Goal: Browse casually: Explore the website without a specific task or goal

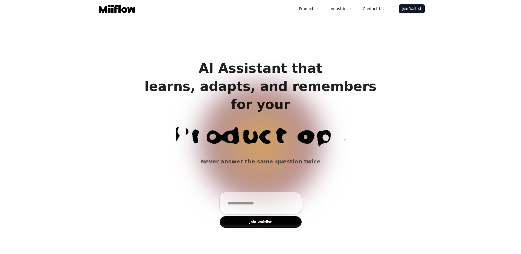
scroll to position [4, 0]
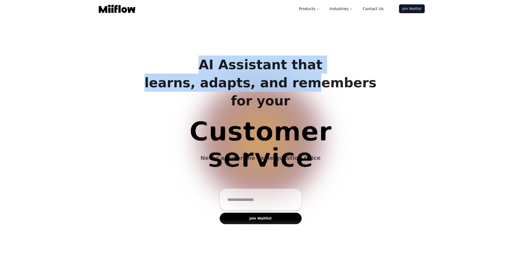
drag, startPoint x: 197, startPoint y: 55, endPoint x: 369, endPoint y: 93, distance: 175.4
click at [301, 76] on div "AI Assistant that learns, adapts, and remembers for your Product ops Customer s…" at bounding box center [260, 140] width 521 height 254
click at [371, 94] on div "AI Assistant that learns, adapts, and remembers for your Product ops Customer s…" at bounding box center [260, 140] width 521 height 254
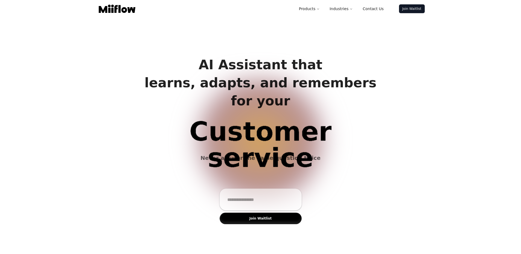
click at [371, 94] on div "AI Assistant that learns, adapts, and remembers for your Product ops Customer s…" at bounding box center [260, 140] width 521 height 254
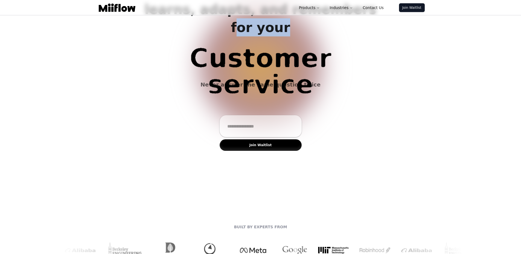
click at [371, 94] on div "AI Assistant that learns, adapts, and remembers for your Customer service Biz o…" at bounding box center [260, 67] width 521 height 254
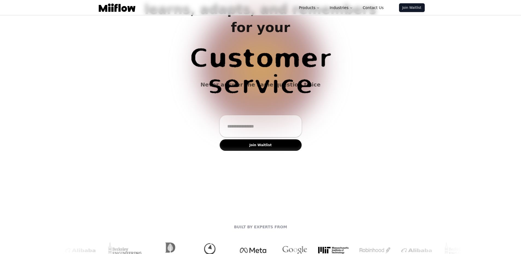
scroll to position [242, 0]
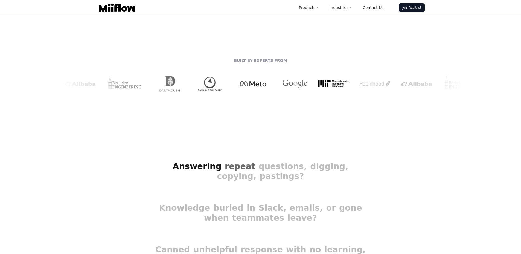
click at [201, 77] on div at bounding box center [228, 84] width 332 height 24
click at [234, 77] on img at bounding box center [252, 84] width 37 height 24
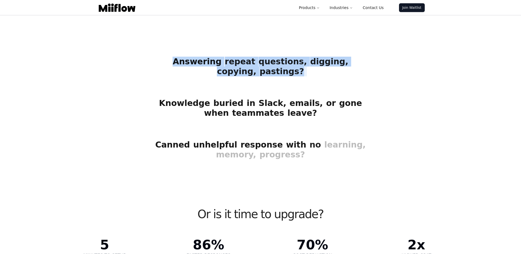
drag, startPoint x: 163, startPoint y: 58, endPoint x: 349, endPoint y: 90, distance: 189.3
click at [338, 90] on div "Answering Answering repeat repeat questions, questions, digging, digging, copyi…" at bounding box center [260, 101] width 521 height 155
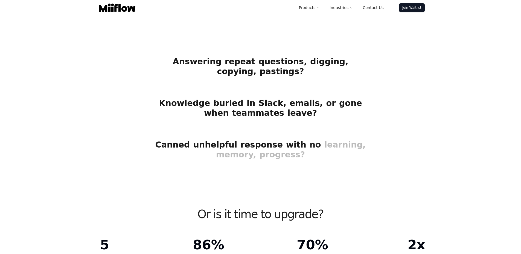
click at [349, 90] on span "Knowledge Knowledge buried buried in in [GEOGRAPHIC_DATA], Slack, emails, email…" at bounding box center [261, 108] width 236 height 42
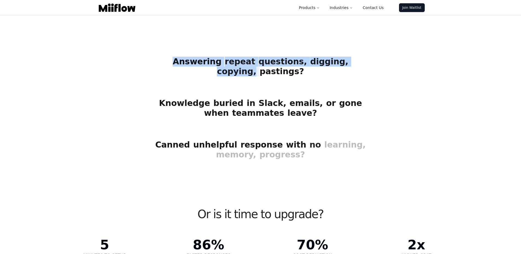
drag, startPoint x: 292, startPoint y: 69, endPoint x: 210, endPoint y: 63, distance: 82.6
click at [210, 63] on span "Answering Answering repeat repeat questions, questions, digging, digging, copyi…" at bounding box center [261, 67] width 236 height 42
click at [210, 63] on span "Answering" at bounding box center [197, 62] width 49 height 10
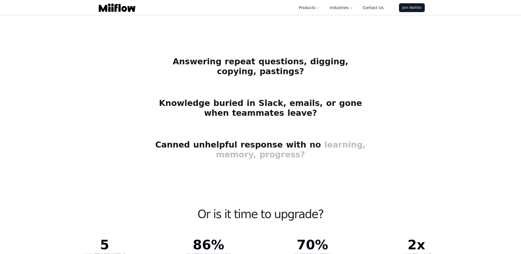
click at [210, 63] on span "Answering" at bounding box center [197, 62] width 49 height 10
click at [320, 110] on span "Knowledge Knowledge buried buried in in [GEOGRAPHIC_DATA], Slack, emails, email…" at bounding box center [261, 108] width 236 height 42
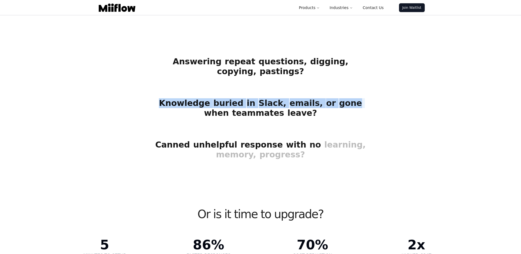
drag, startPoint x: 183, startPoint y: 91, endPoint x: 152, endPoint y: 90, distance: 31.2
click at [176, 91] on span "Knowledge Knowledge buried buried in in [GEOGRAPHIC_DATA], Slack, emails, email…" at bounding box center [261, 108] width 236 height 42
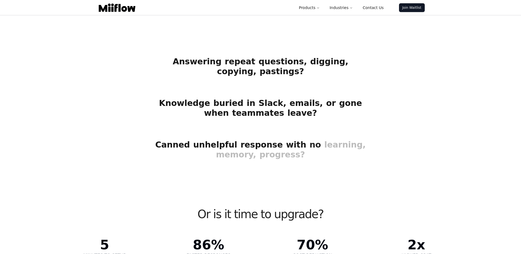
click at [152, 90] on span "Knowledge Knowledge buried buried in in [GEOGRAPHIC_DATA], Slack, emails, email…" at bounding box center [261, 108] width 236 height 42
click at [152, 91] on span "Knowledge Knowledge buried buried in in [GEOGRAPHIC_DATA], Slack, emails, email…" at bounding box center [261, 108] width 236 height 42
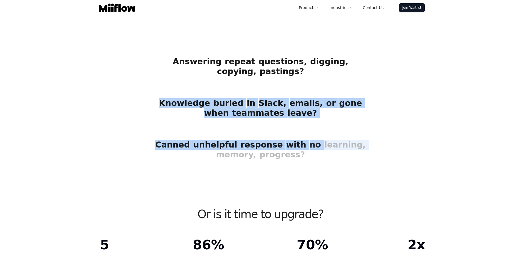
drag, startPoint x: 198, startPoint y: 105, endPoint x: 381, endPoint y: 136, distance: 184.9
click at [381, 136] on div "Answering Answering repeat repeat questions, questions, digging, digging, copyi…" at bounding box center [260, 101] width 521 height 155
click at [381, 136] on div "Canned Canned unhelpful unhelpful response response with with no no learning, l…" at bounding box center [260, 150] width 245 height 42
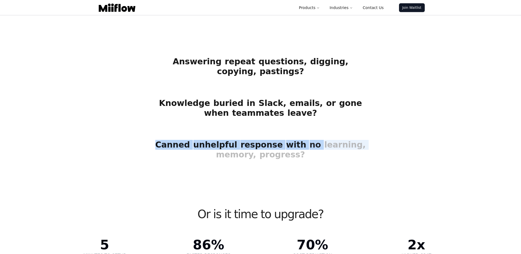
drag, startPoint x: 329, startPoint y: 153, endPoint x: 178, endPoint y: 142, distance: 150.9
click at [178, 142] on div "Answering Answering repeat repeat questions, questions, digging, digging, copyi…" at bounding box center [260, 101] width 521 height 155
click at [178, 142] on span "Canned" at bounding box center [172, 145] width 35 height 10
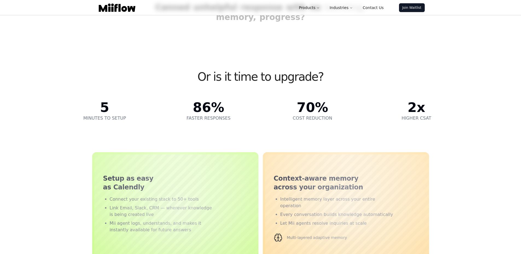
scroll to position [517, 0]
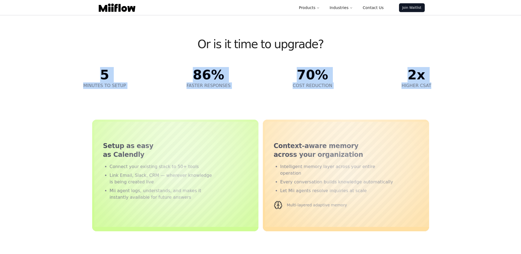
drag, startPoint x: 41, startPoint y: 66, endPoint x: 434, endPoint y: 96, distance: 393.8
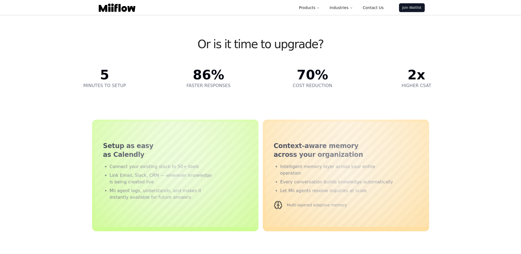
drag, startPoint x: 435, startPoint y: 96, endPoint x: 438, endPoint y: 96, distance: 2.8
click at [436, 96] on div "Or is it time to upgrade? 5 MINUTES TO SETUP 86% FASTER RESPONSES 70% COST REDU…" at bounding box center [261, 55] width 420 height 93
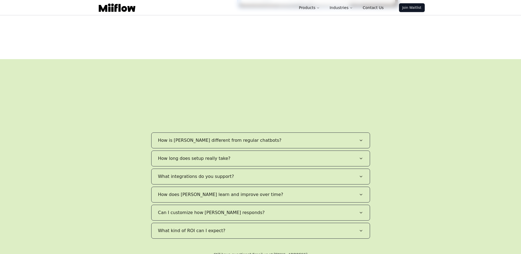
scroll to position [0, 0]
